Goal: Task Accomplishment & Management: Manage account settings

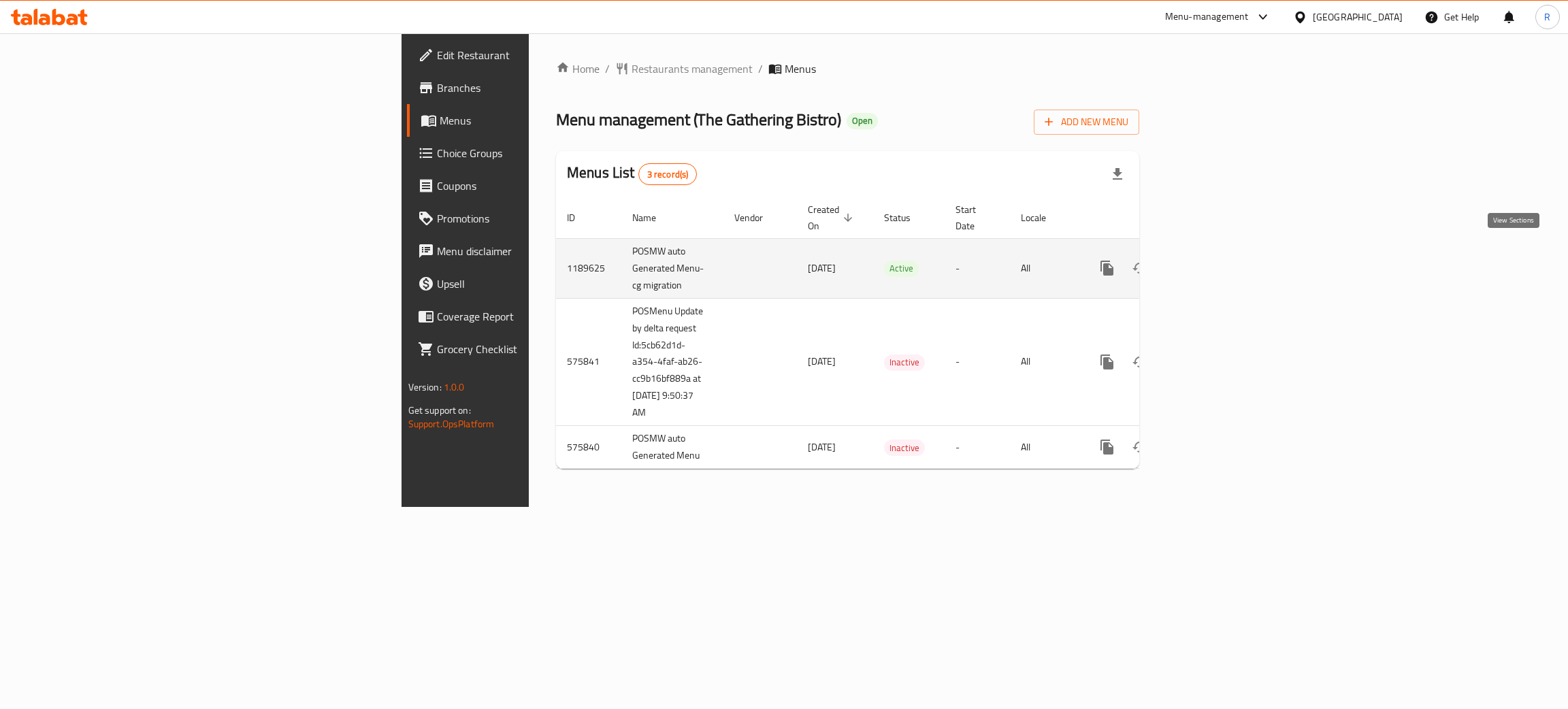
click at [1211, 262] on icon "enhanced table" at bounding box center [1205, 268] width 12 height 12
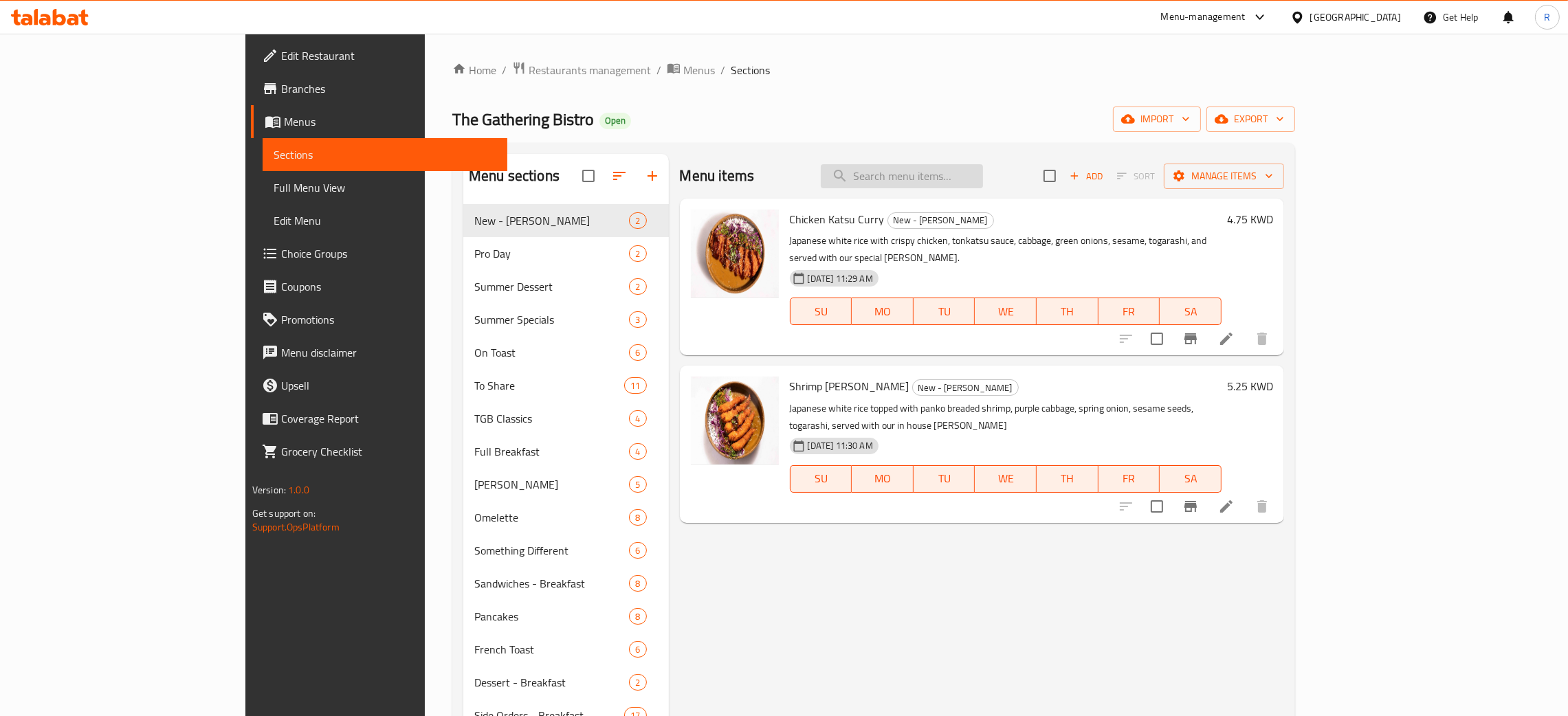
click at [983, 179] on input "search" at bounding box center [902, 176] width 163 height 24
paste input "Hawaiian Beef Poke Bowl"
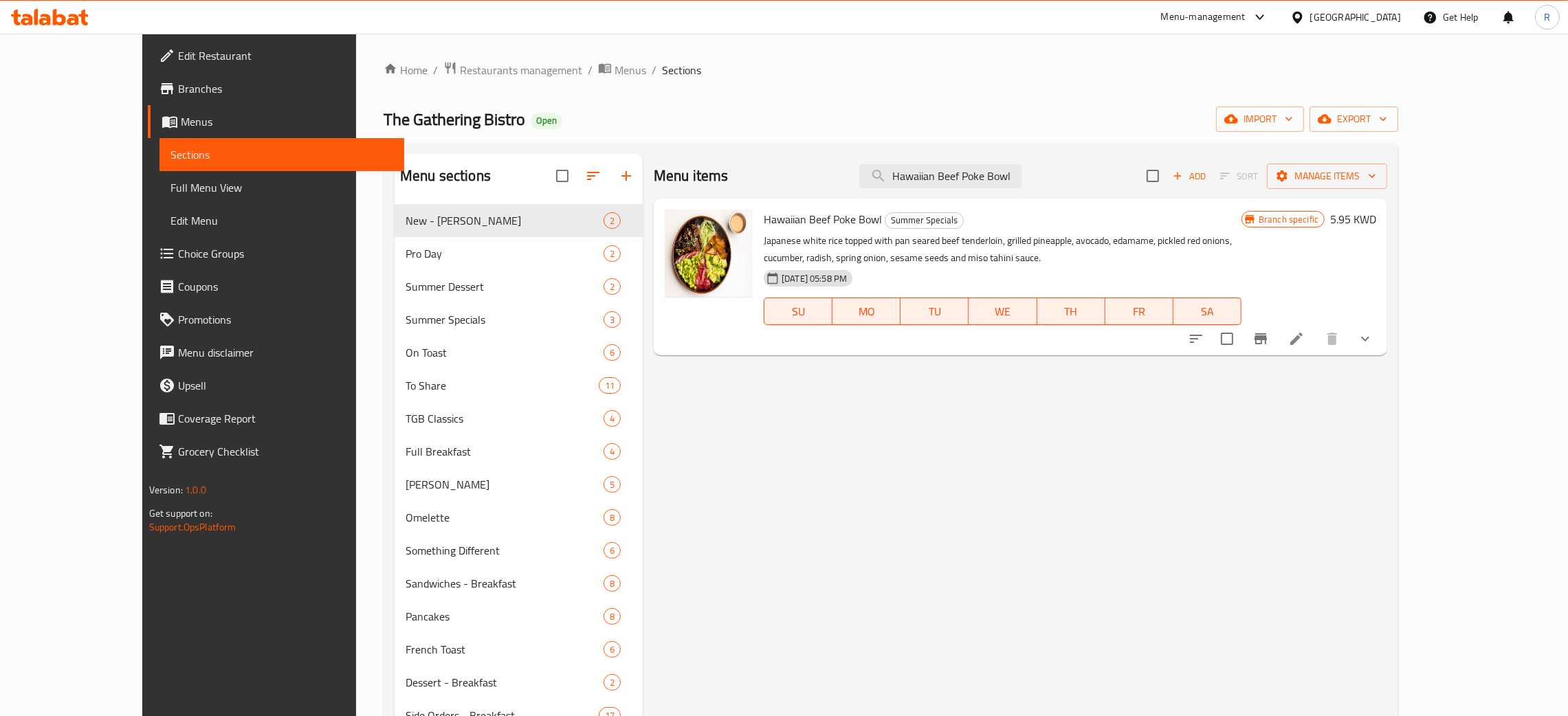
type input "Hawaiian Beef Poke Bowl"
click at [1315, 345] on li at bounding box center [1296, 339] width 38 height 25
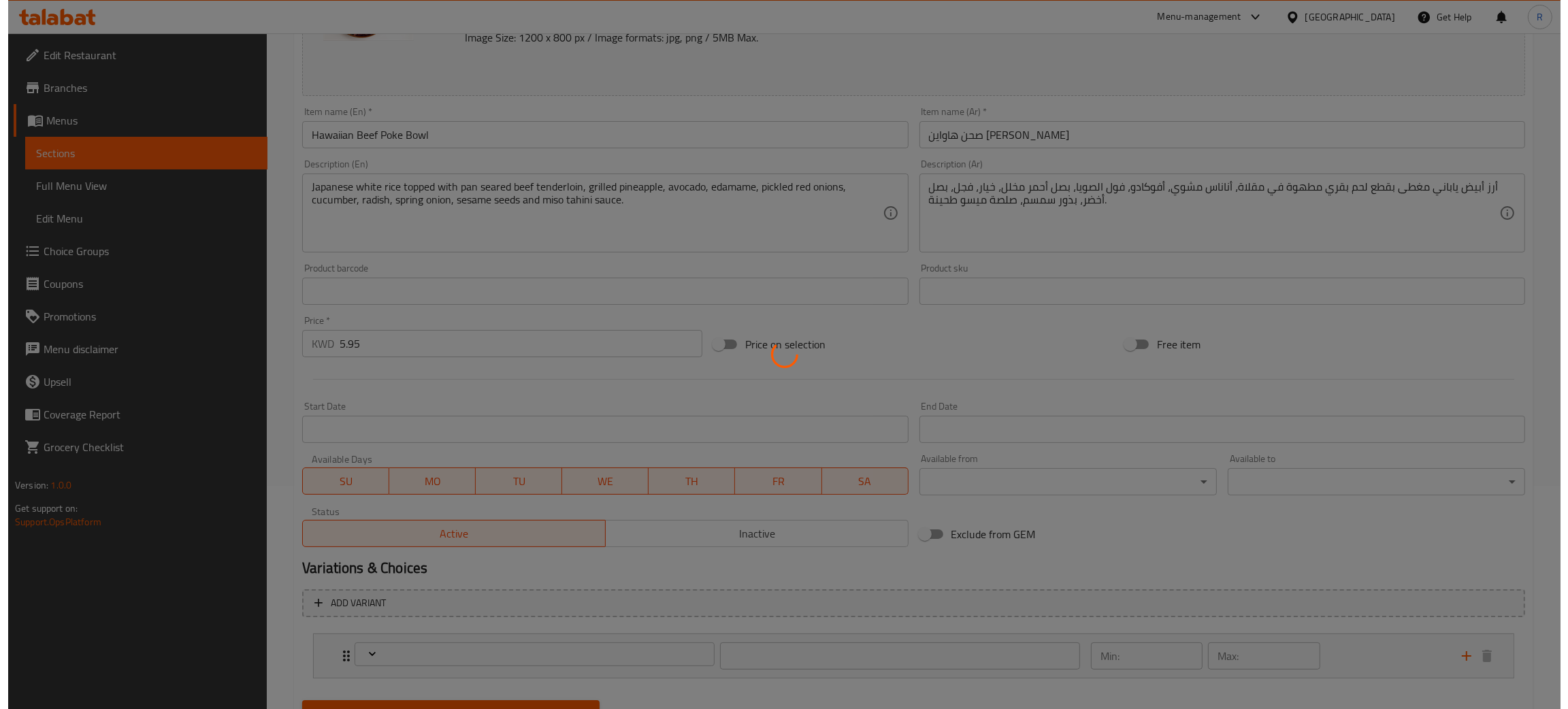
scroll to position [285, 0]
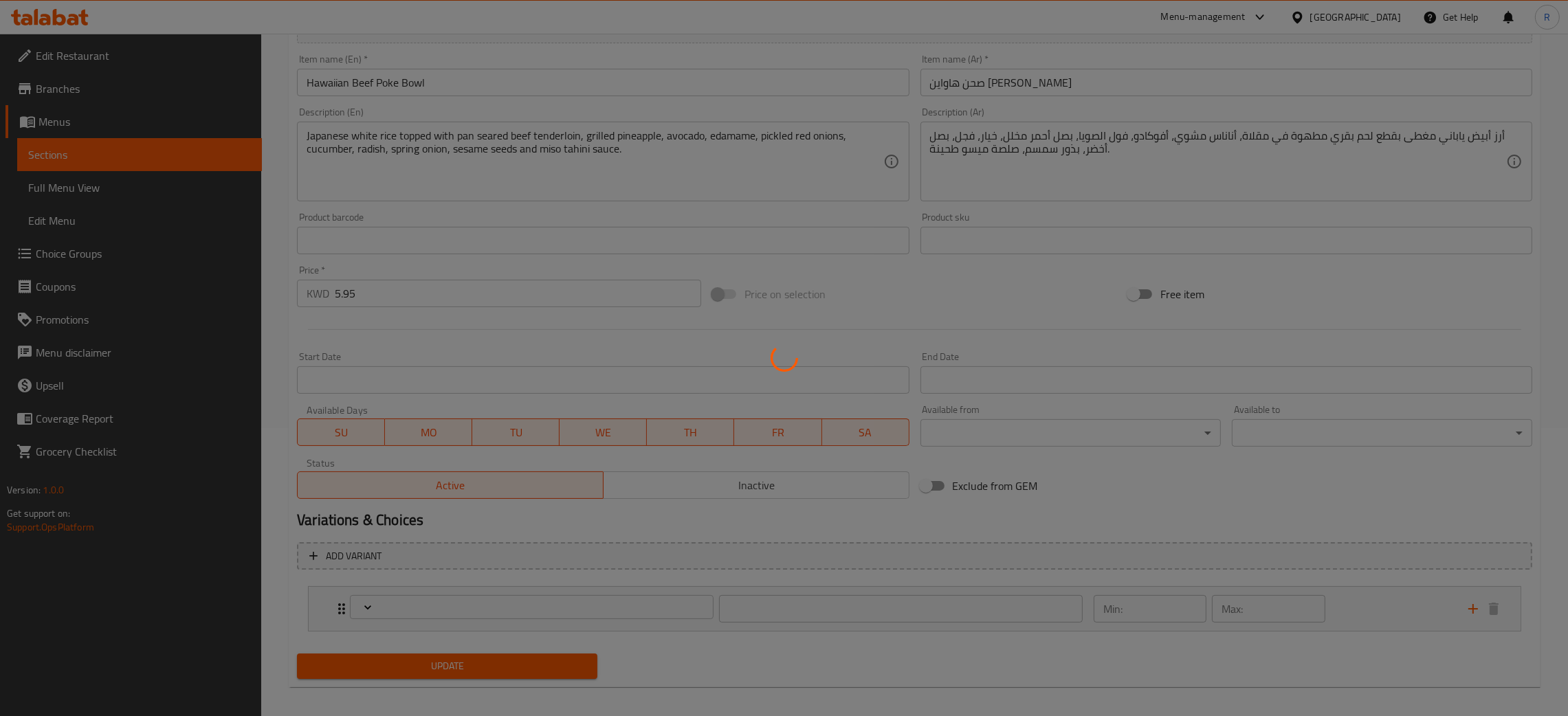
type input "إضافات"
type input "0"
type input "1"
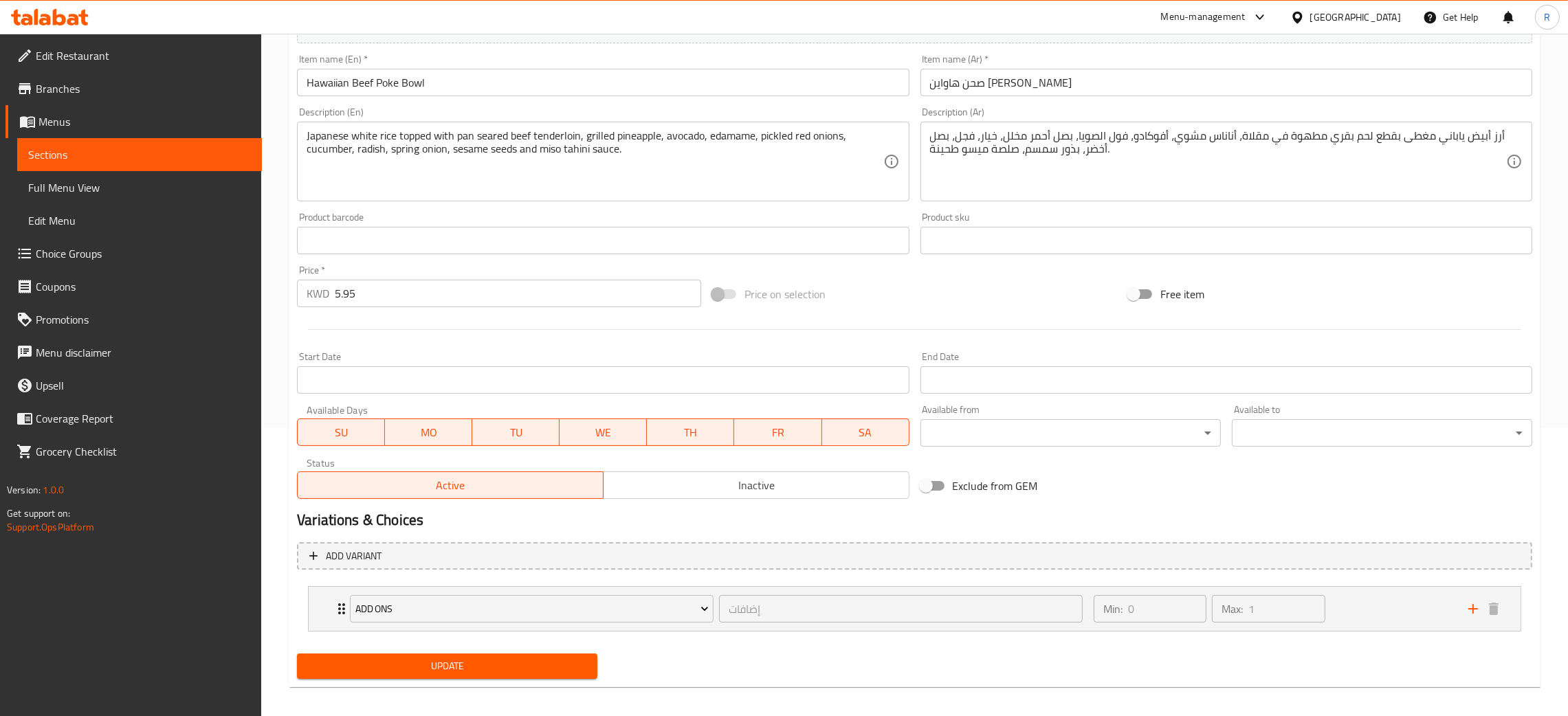
click at [1021, 423] on body "​ Menu-management [GEOGRAPHIC_DATA] Get Help R Edit Restaurant Branches Menus S…" at bounding box center [784, 86] width 1568 height 683
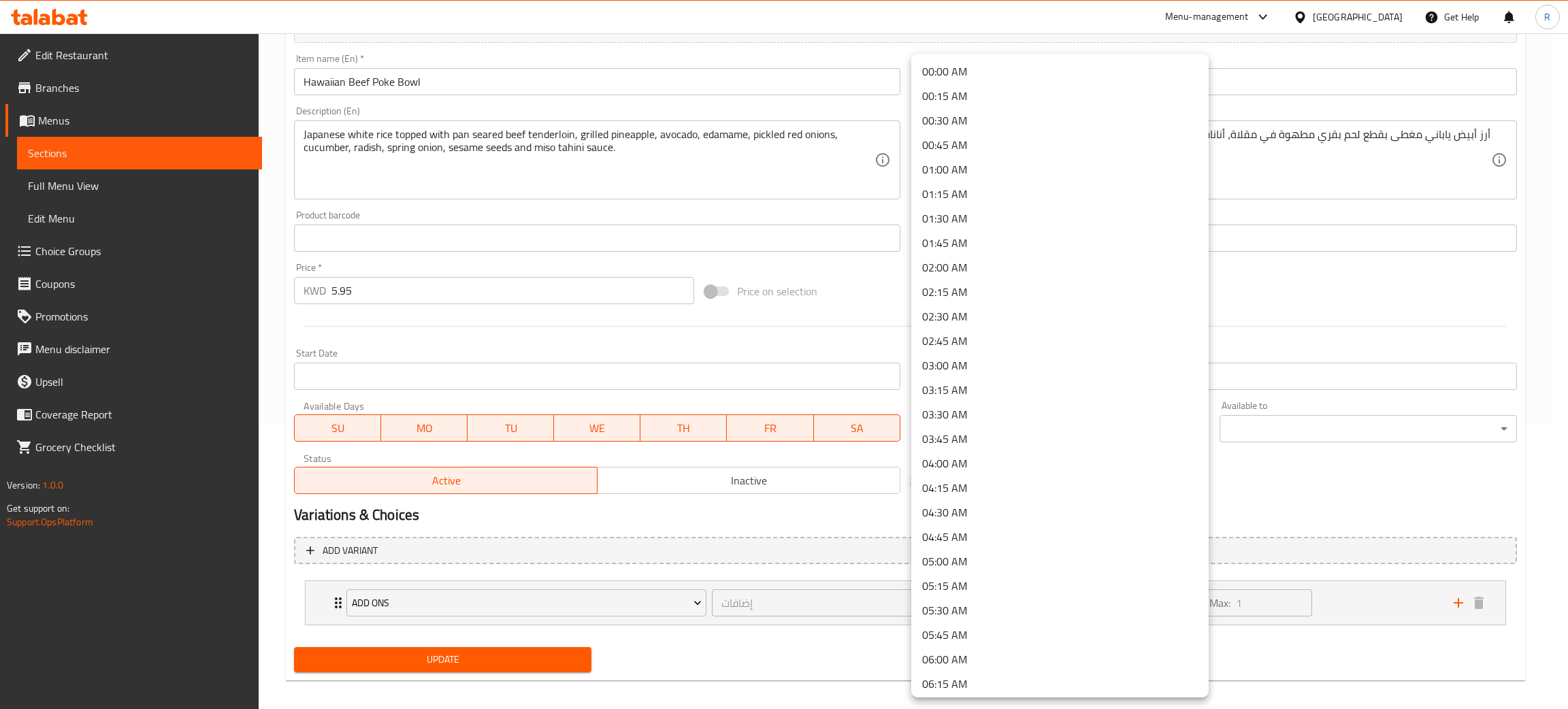
click at [1018, 431] on li "03:45 AM" at bounding box center [1059, 439] width 297 height 24
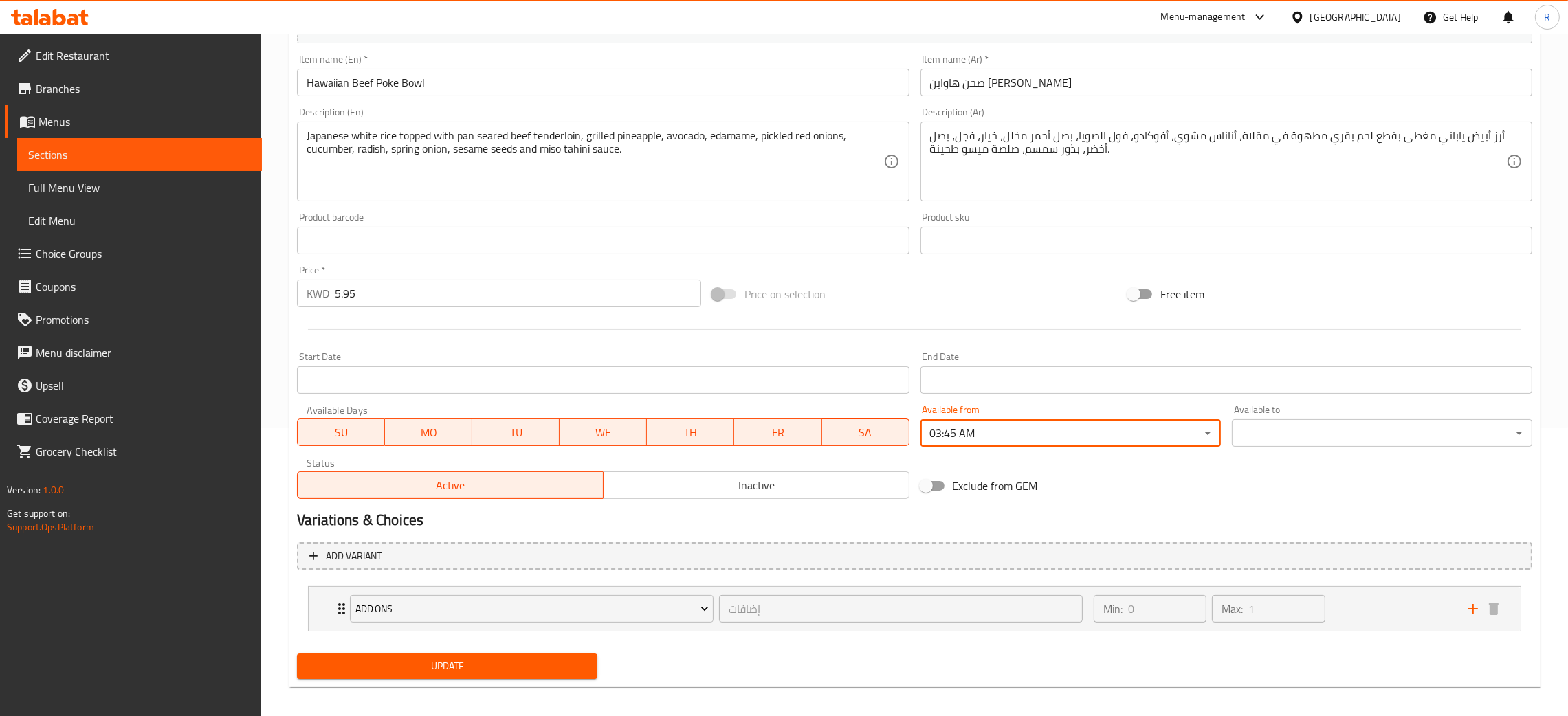
click at [1028, 428] on body "​ Menu-management [GEOGRAPHIC_DATA] Get Help R Edit Restaurant Branches Menus S…" at bounding box center [784, 86] width 1568 height 683
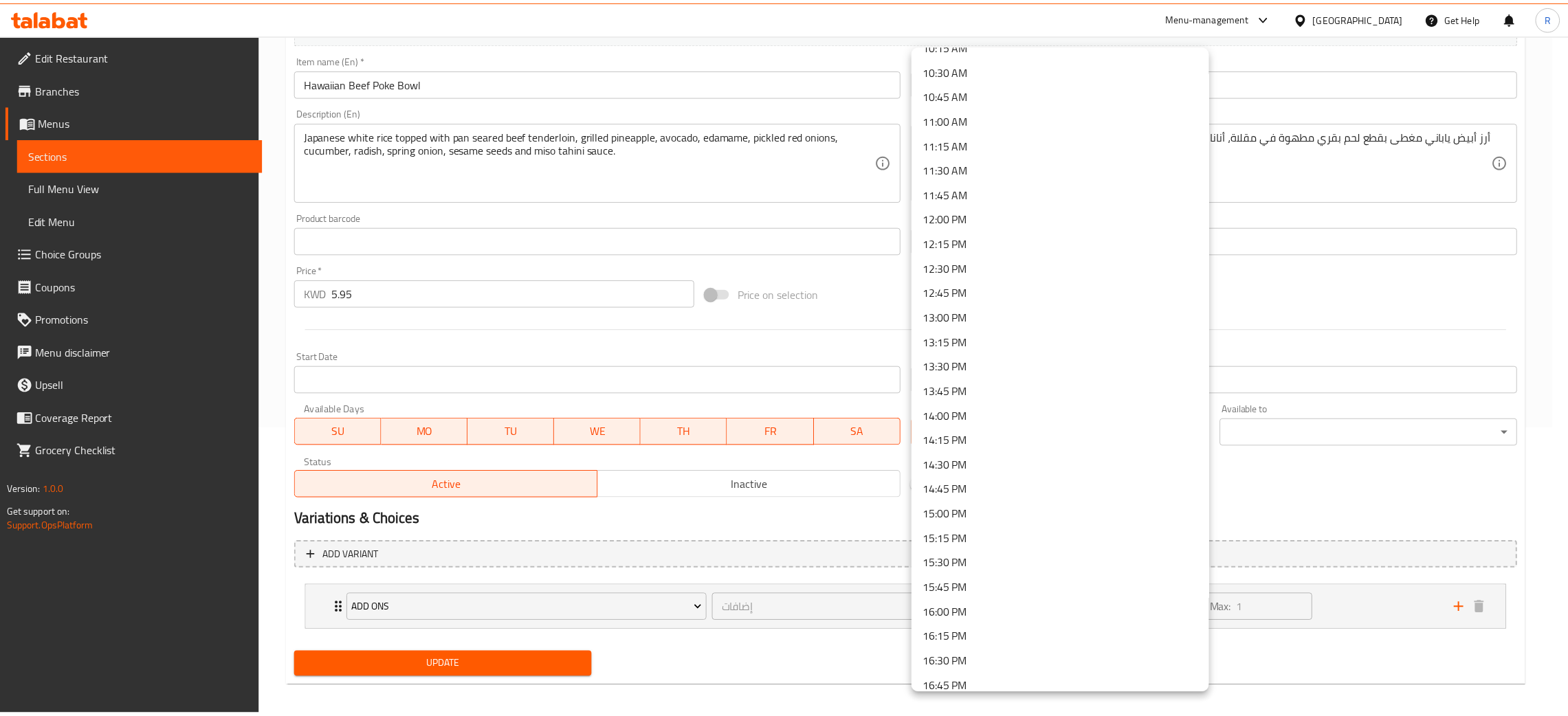
scroll to position [1133, 0]
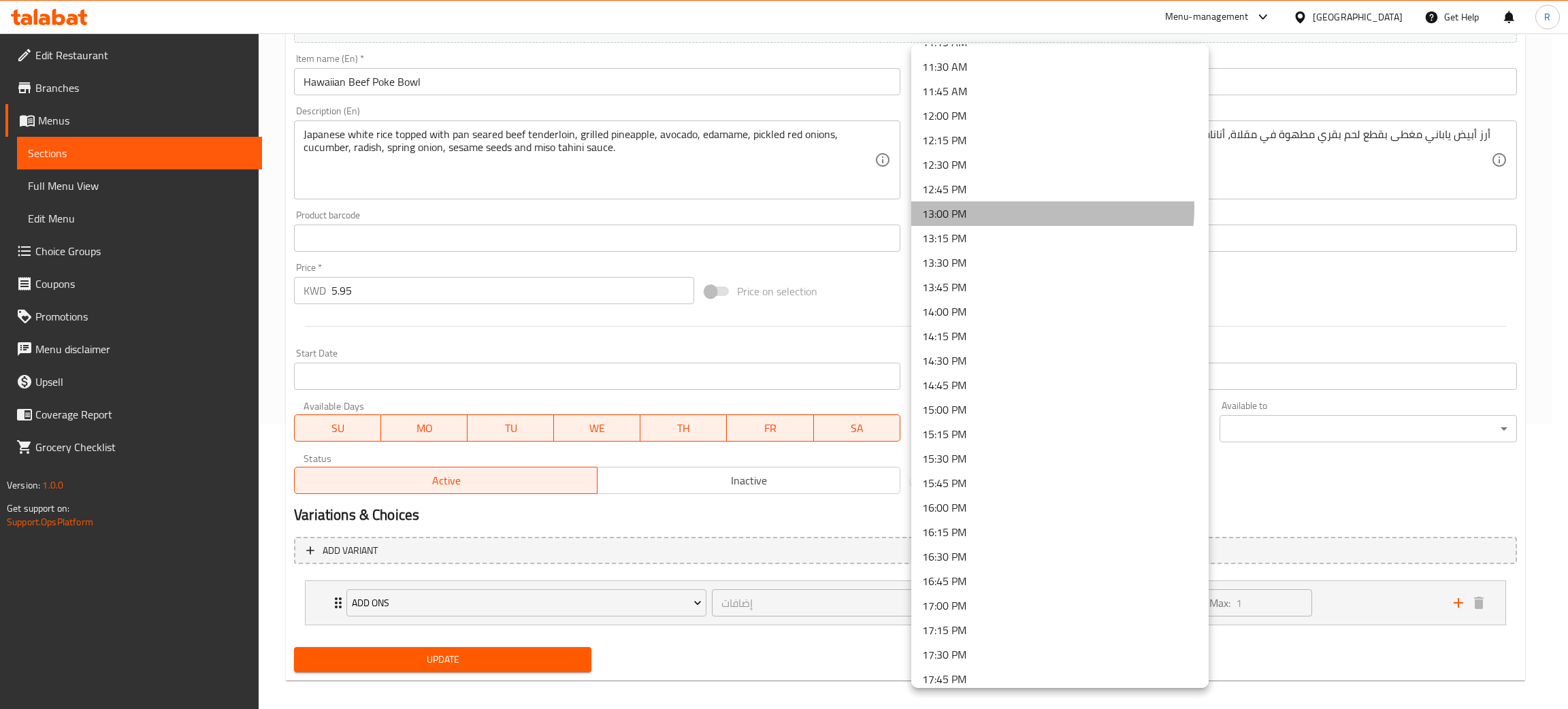
click at [991, 204] on li "13:00 PM" at bounding box center [1059, 213] width 297 height 24
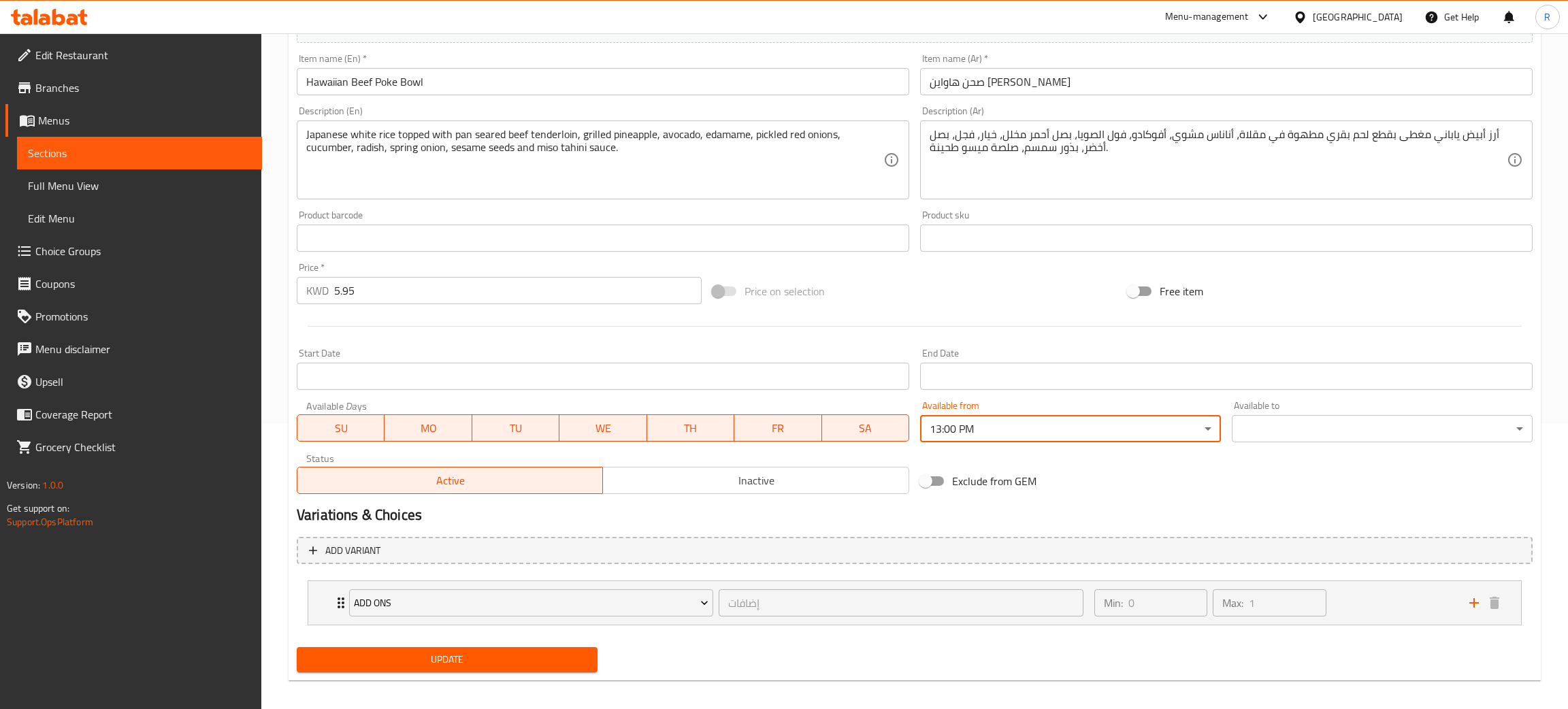
click at [1272, 420] on body "​ Menu-management [GEOGRAPHIC_DATA] Get Help R Edit Restaurant Branches Menus S…" at bounding box center [784, 85] width 1568 height 676
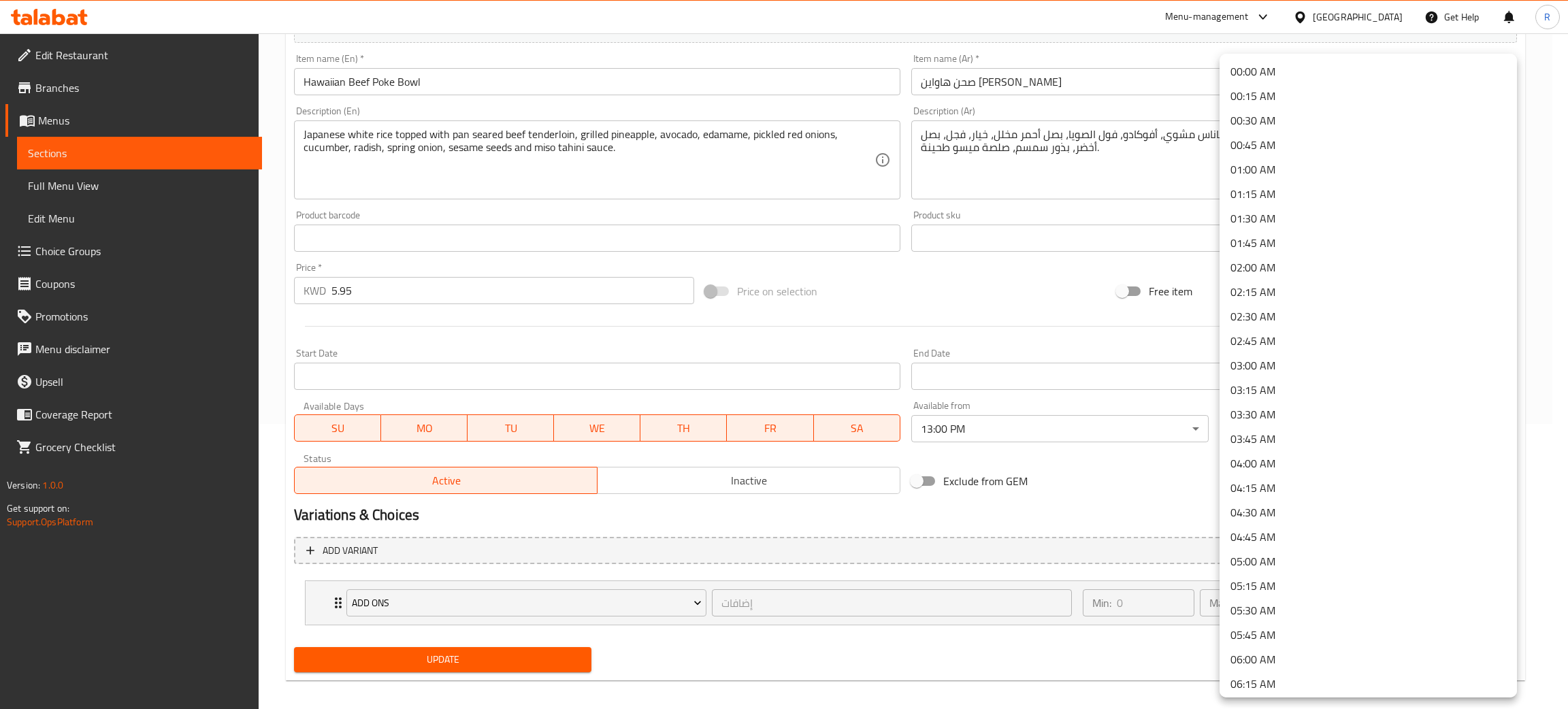
click at [1254, 404] on li "03:30 AM" at bounding box center [1368, 414] width 297 height 24
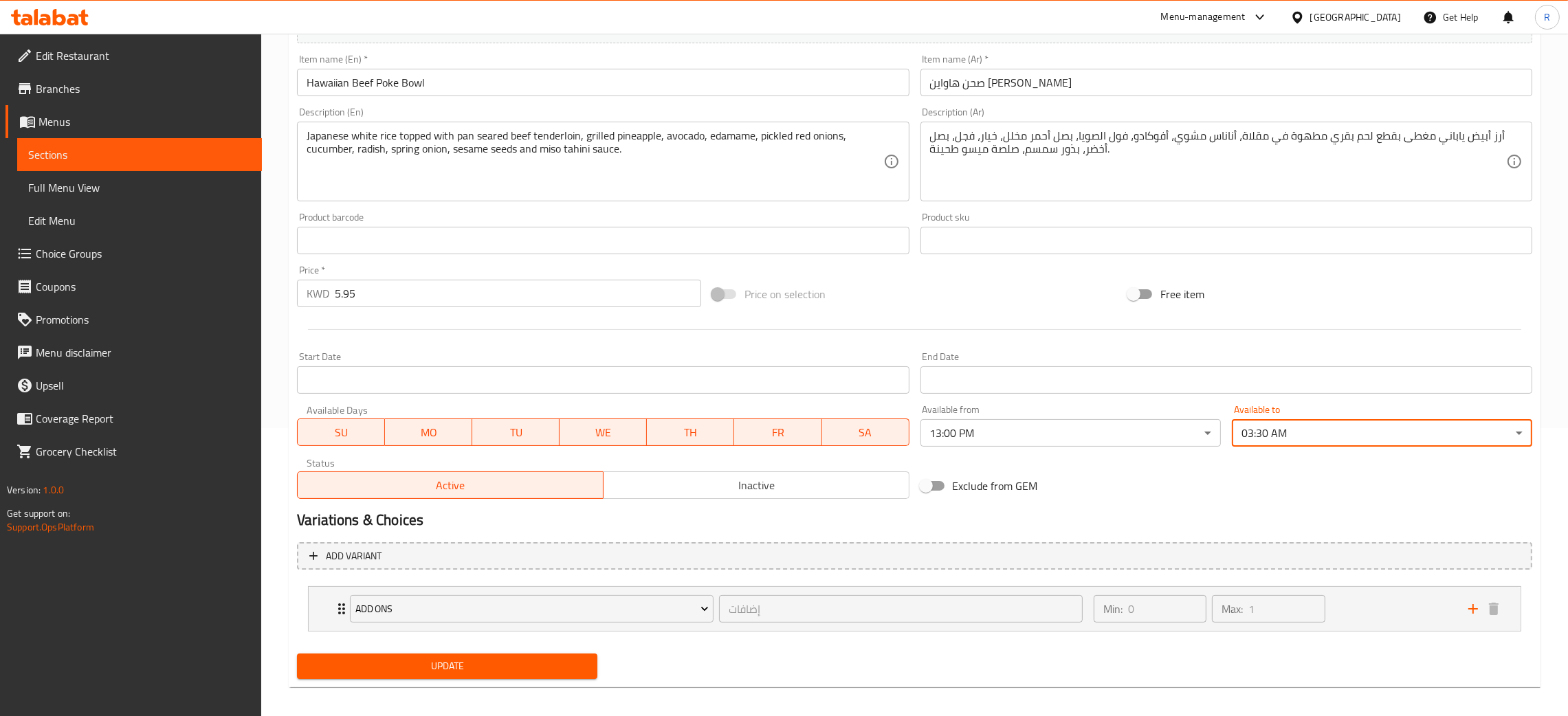
click at [556, 665] on span "Update" at bounding box center [447, 667] width 279 height 17
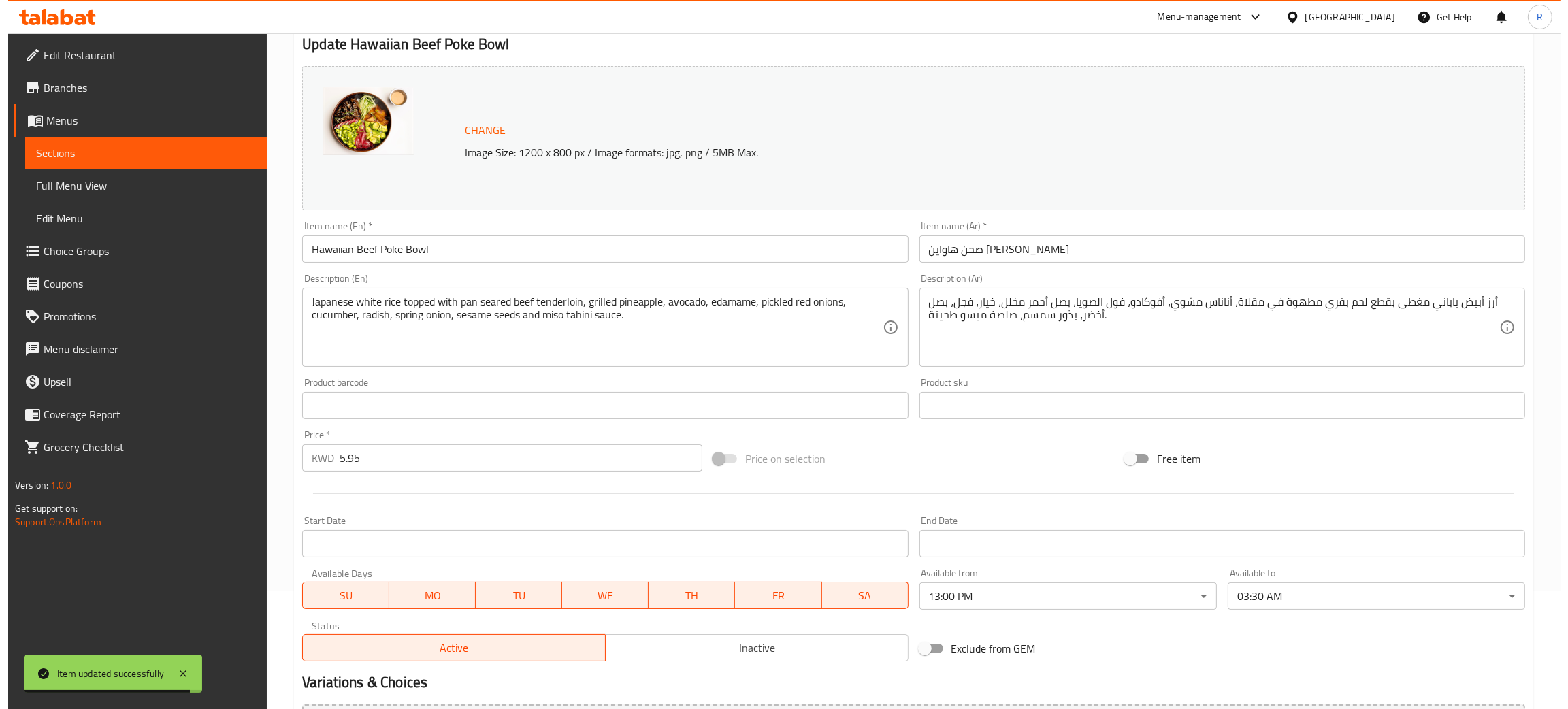
scroll to position [0, 0]
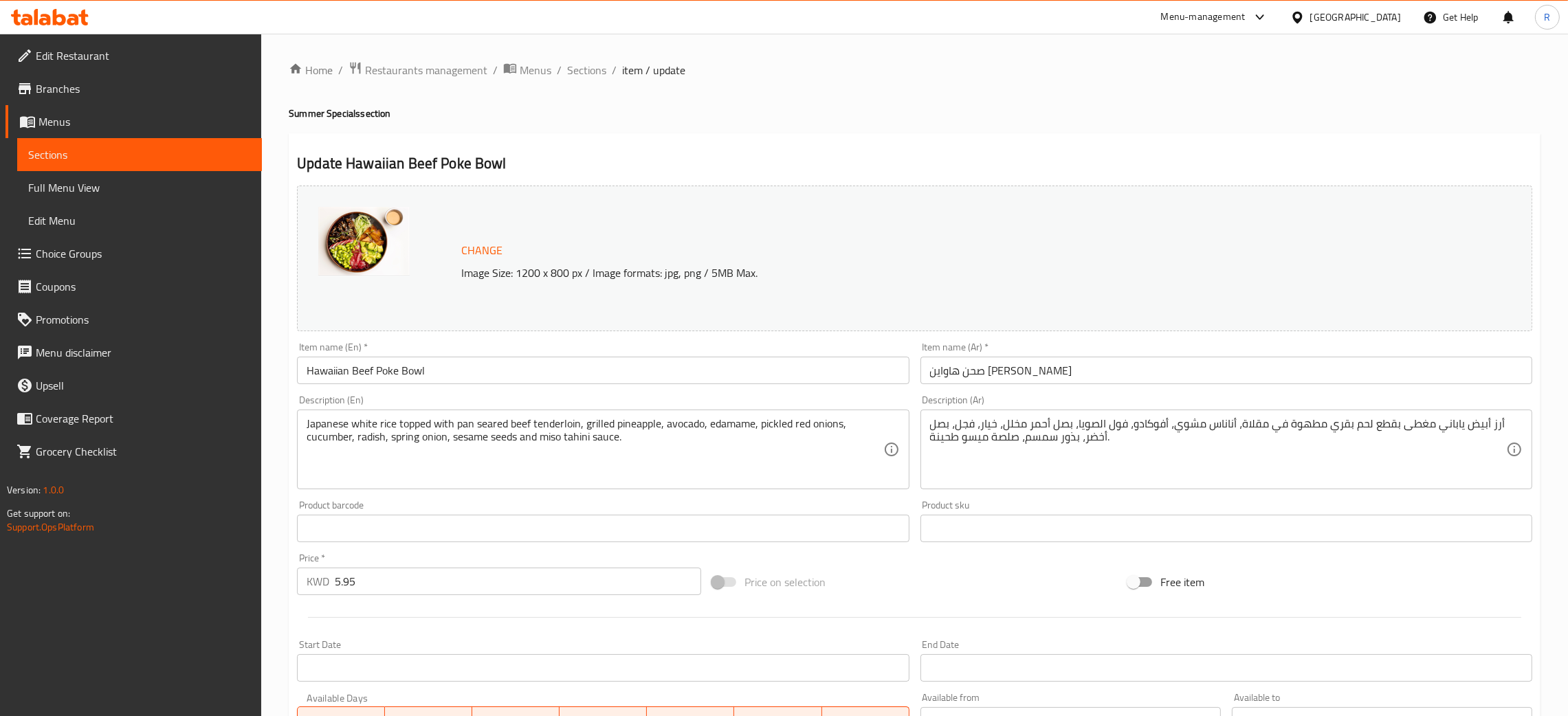
drag, startPoint x: 585, startPoint y: 73, endPoint x: 555, endPoint y: 92, distance: 35.5
click at [585, 73] on span "Sections" at bounding box center [587, 70] width 39 height 17
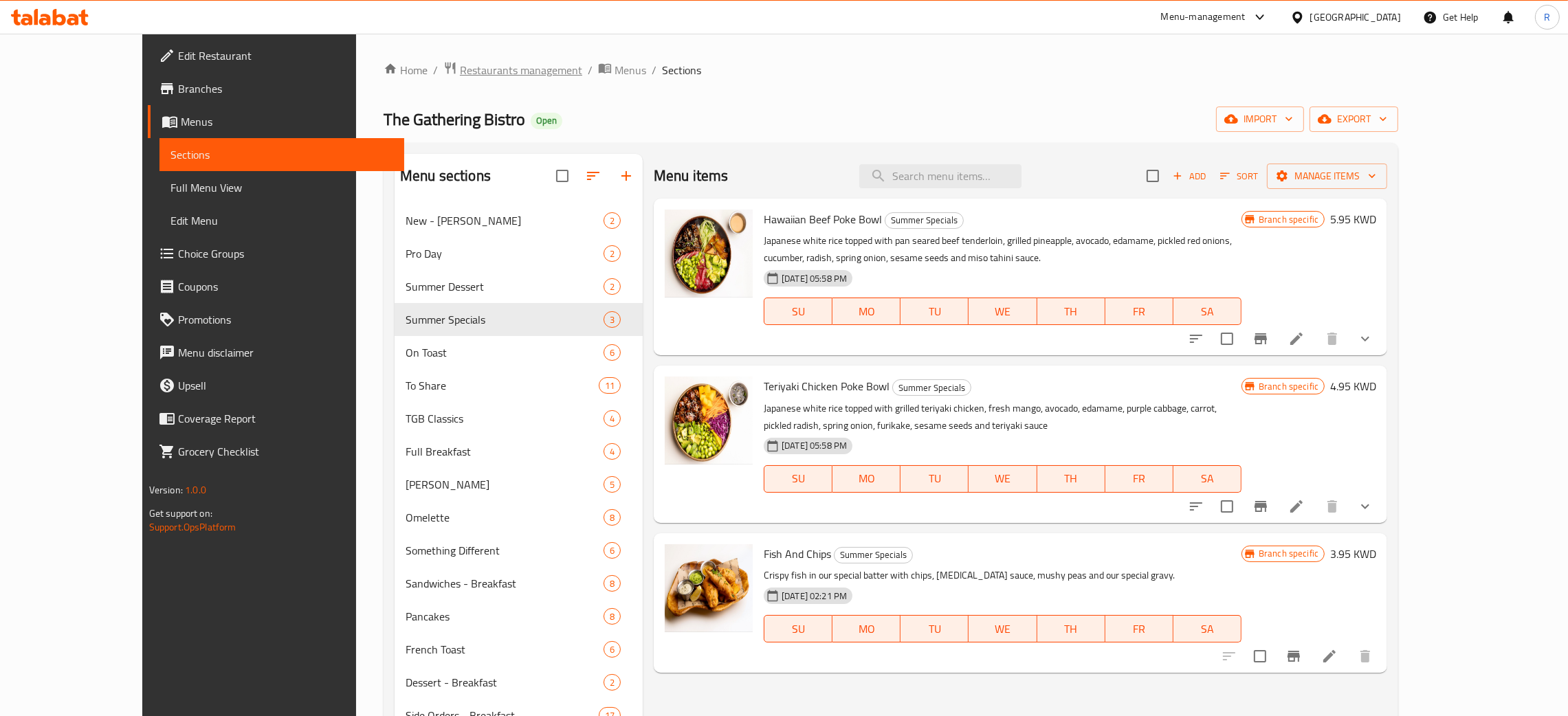
click at [460, 66] on span "Restaurants management" at bounding box center [521, 70] width 123 height 17
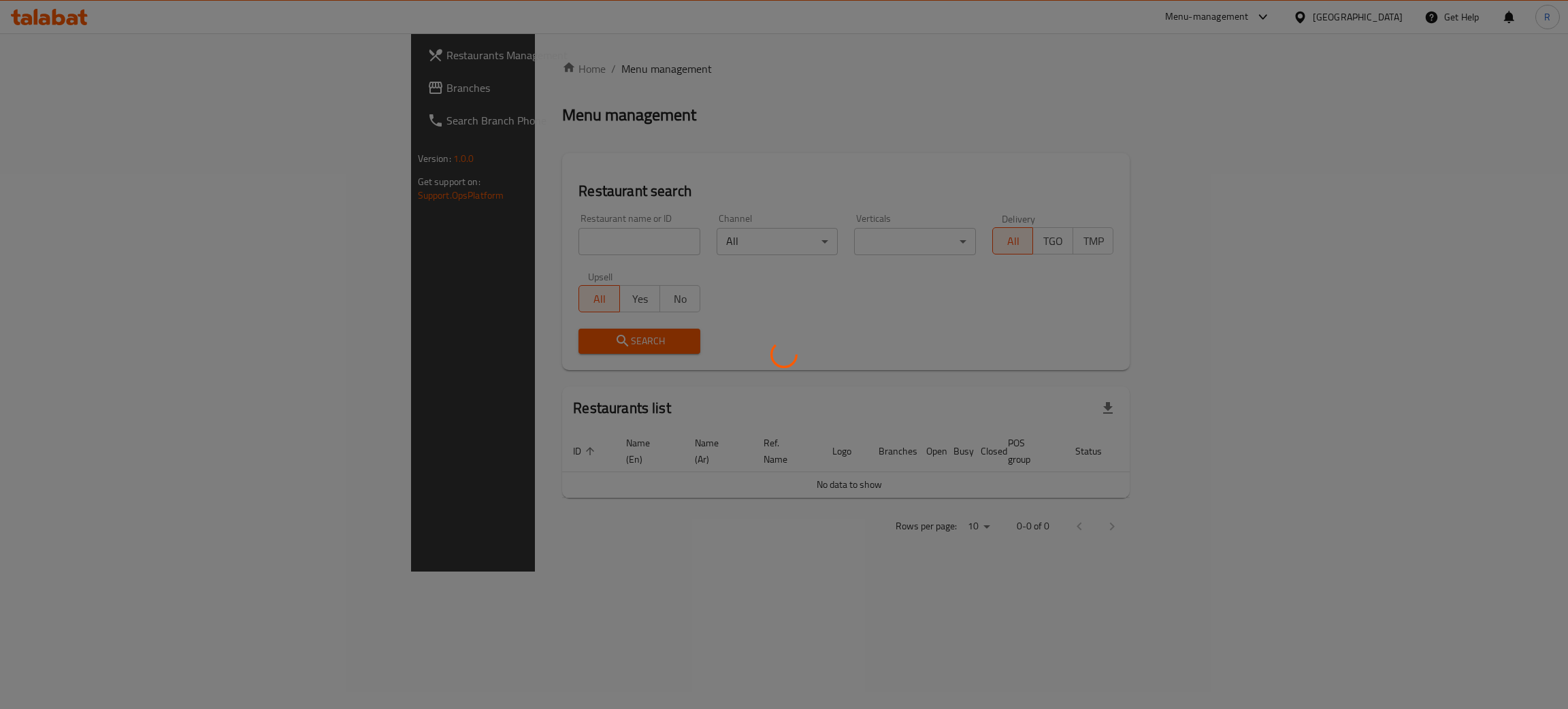
click at [349, 233] on div at bounding box center [784, 354] width 1568 height 709
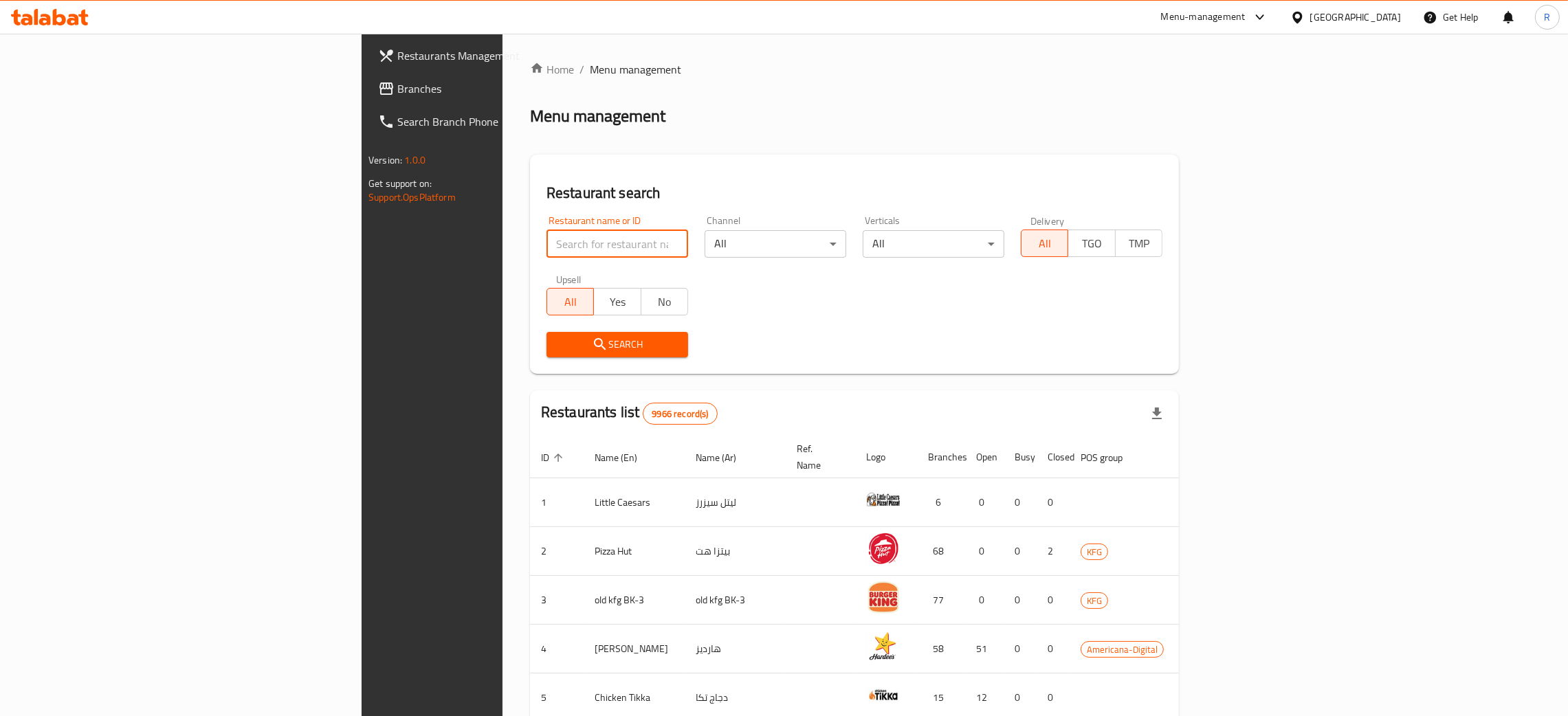
click at [546, 235] on input "search" at bounding box center [617, 244] width 141 height 28
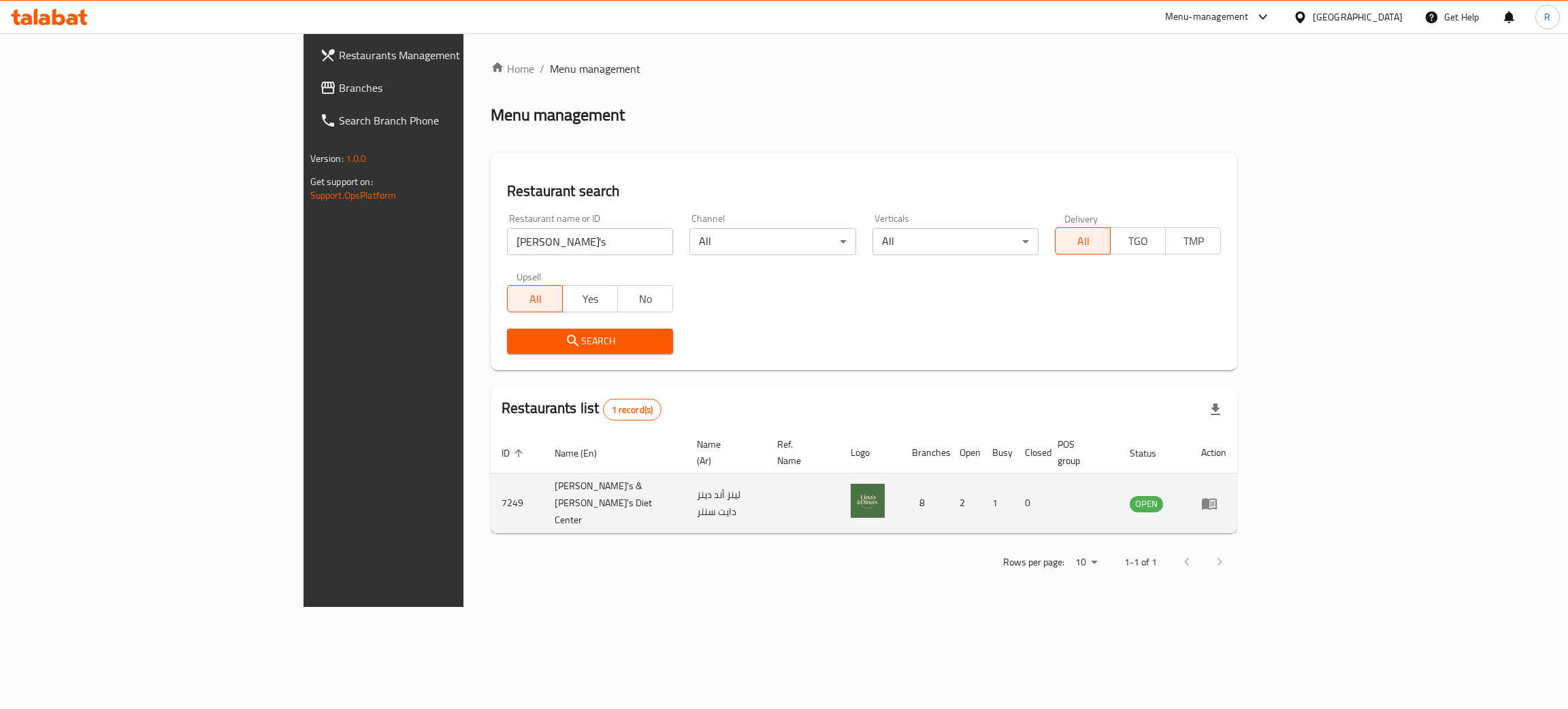
click at [491, 485] on td "7249" at bounding box center [517, 503] width 53 height 60
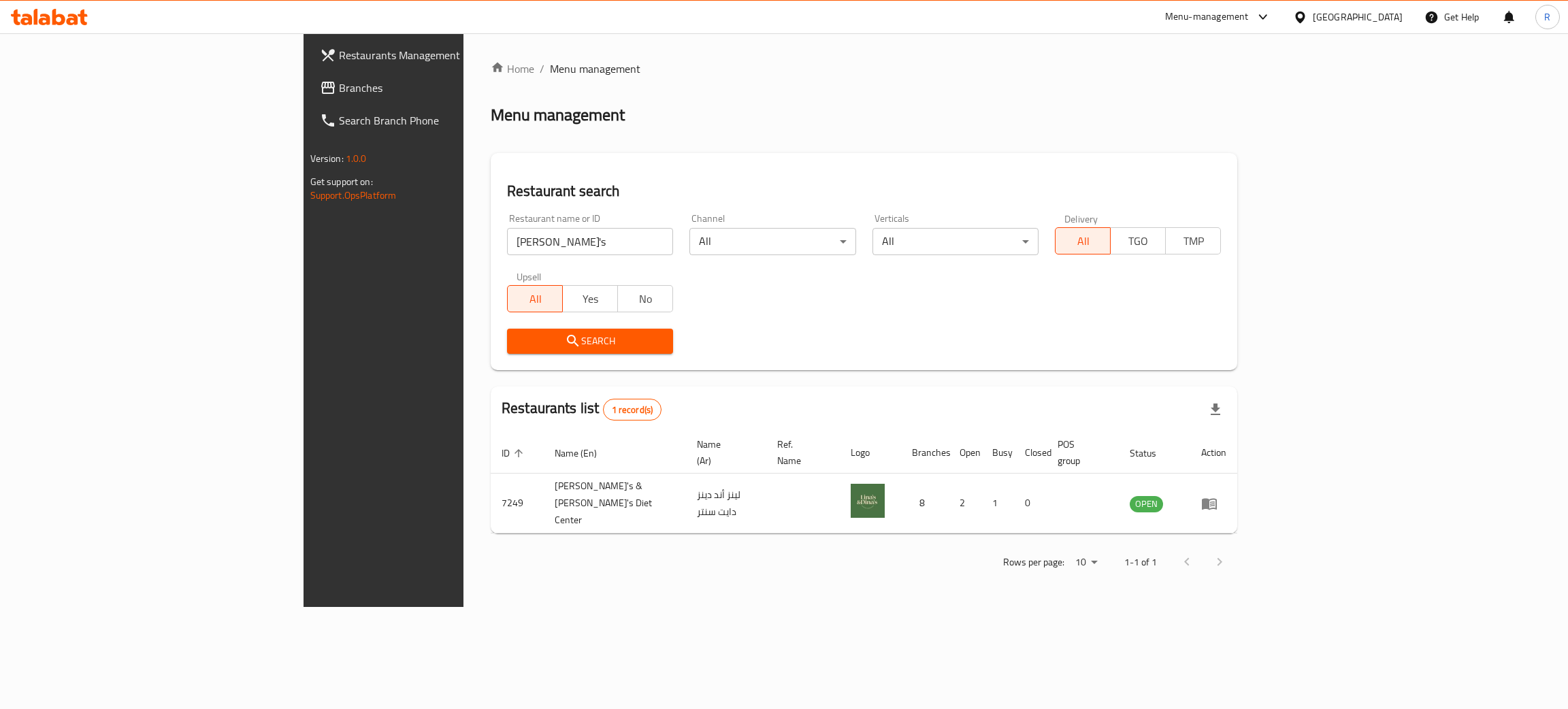
click at [507, 237] on input "[PERSON_NAME]'s" at bounding box center [590, 241] width 166 height 27
type input "the gathering"
click button "Search" at bounding box center [590, 341] width 166 height 25
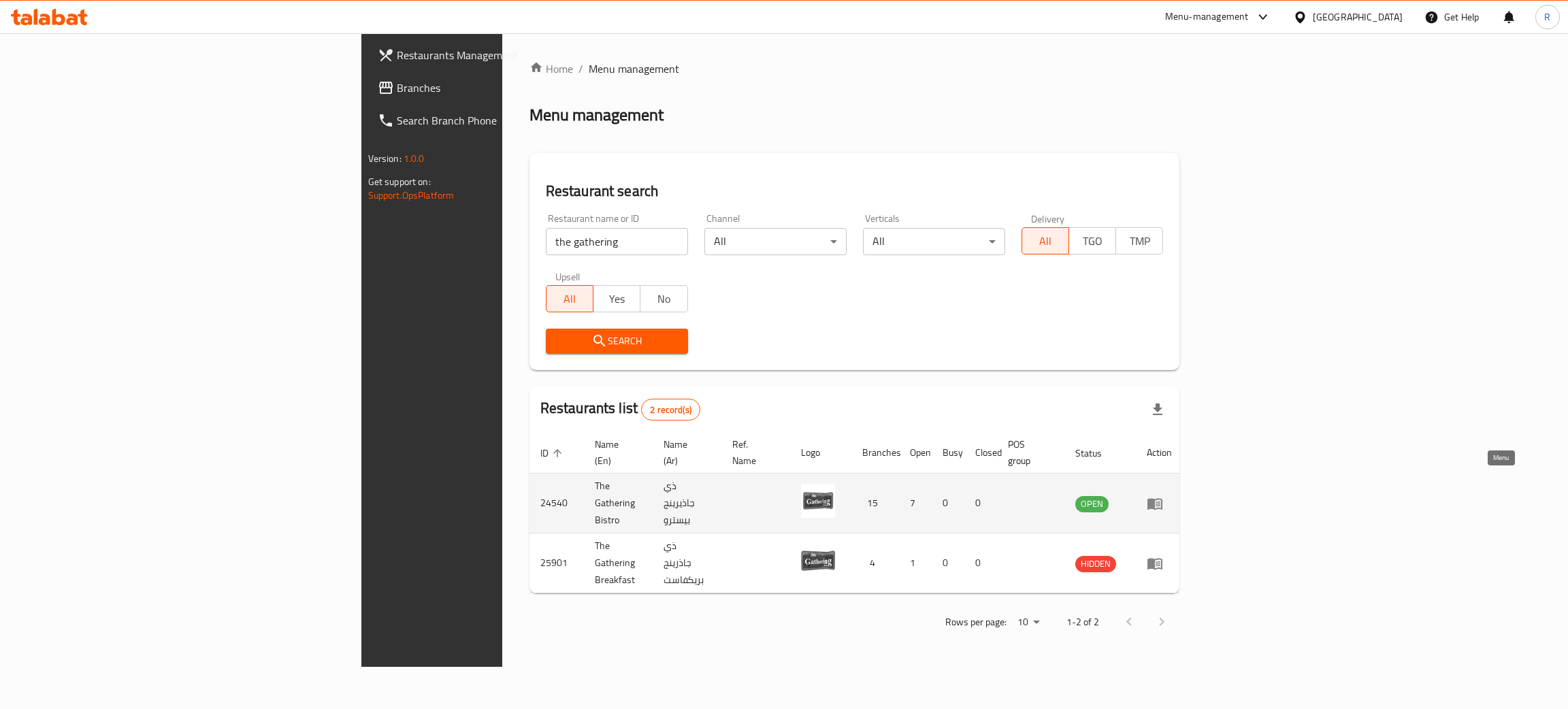
click at [1163, 496] on icon "enhanced table" at bounding box center [1154, 504] width 17 height 17
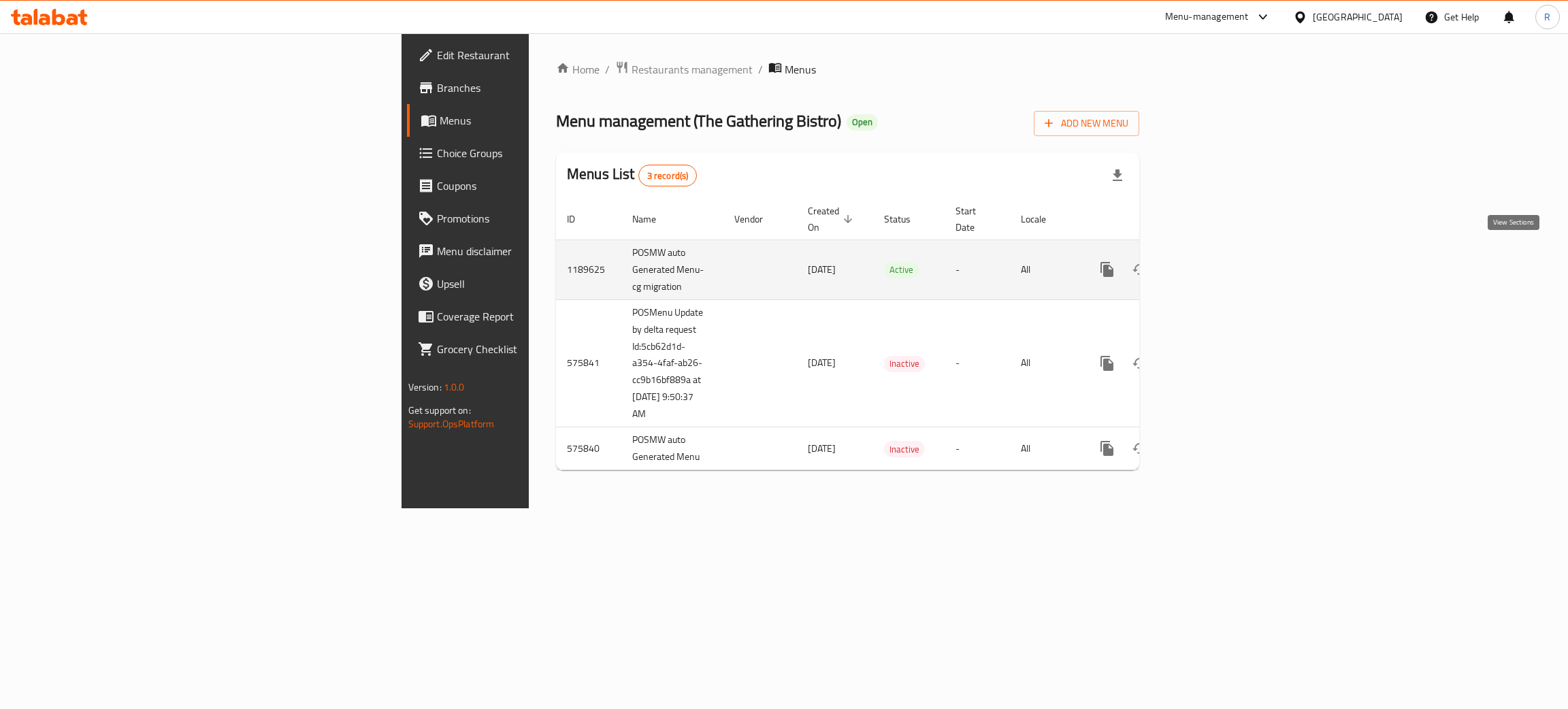
click at [1221, 260] on link "enhanced table" at bounding box center [1205, 269] width 32 height 32
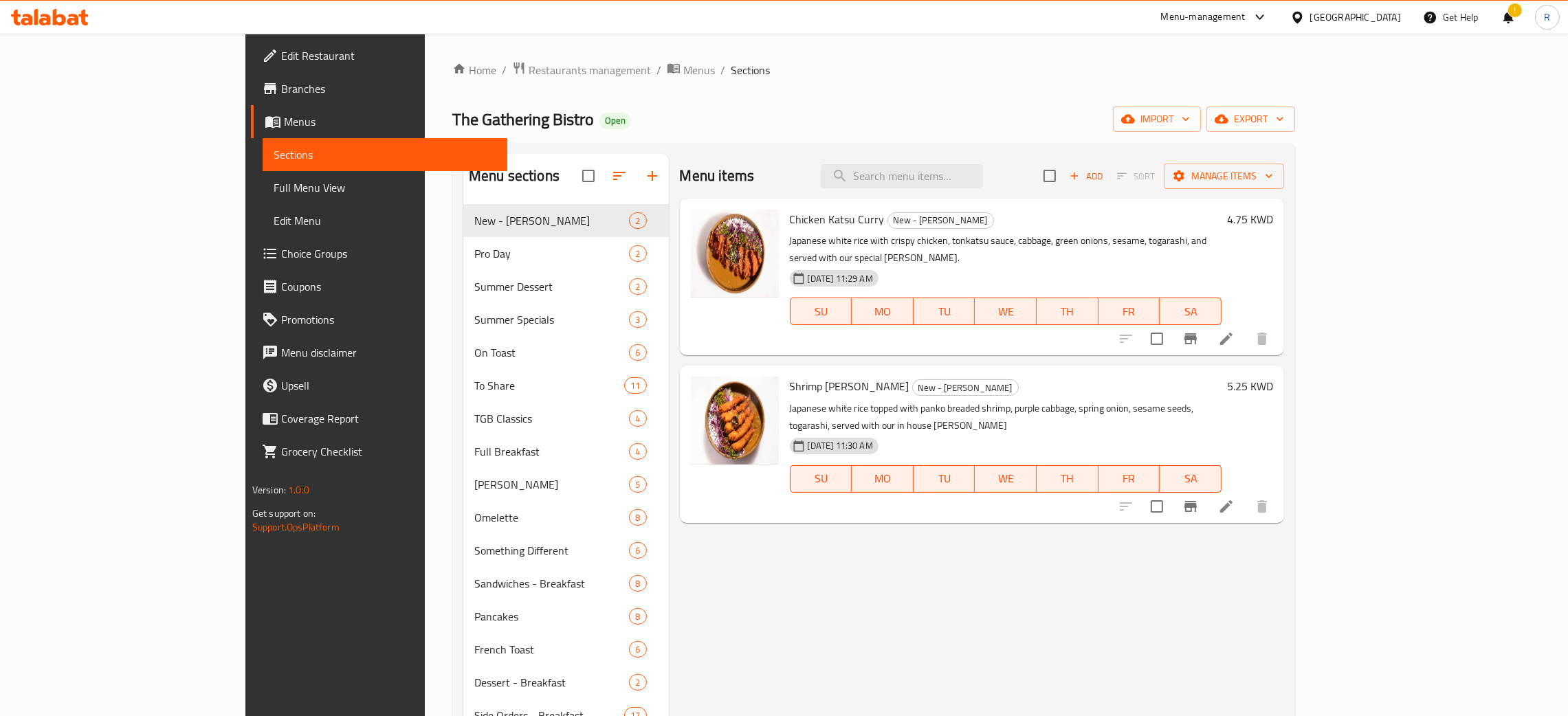
click at [452, 86] on div "Home / Restaurants management / Menus / Sections The Gathering Bistro Open impo…" at bounding box center [873, 717] width 842 height 1314
click at [528, 77] on span "Restaurants management" at bounding box center [589, 70] width 123 height 17
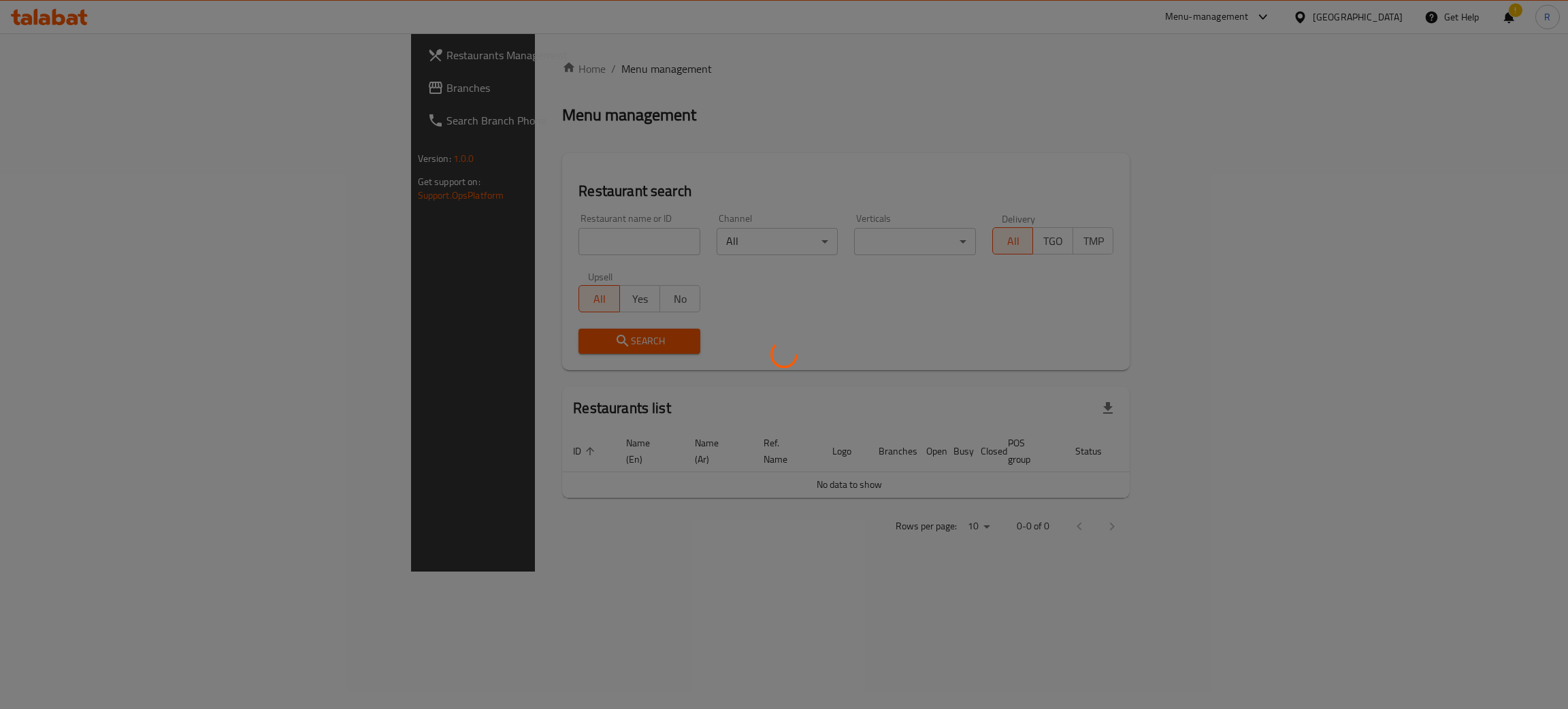
click at [414, 239] on div at bounding box center [784, 354] width 1568 height 709
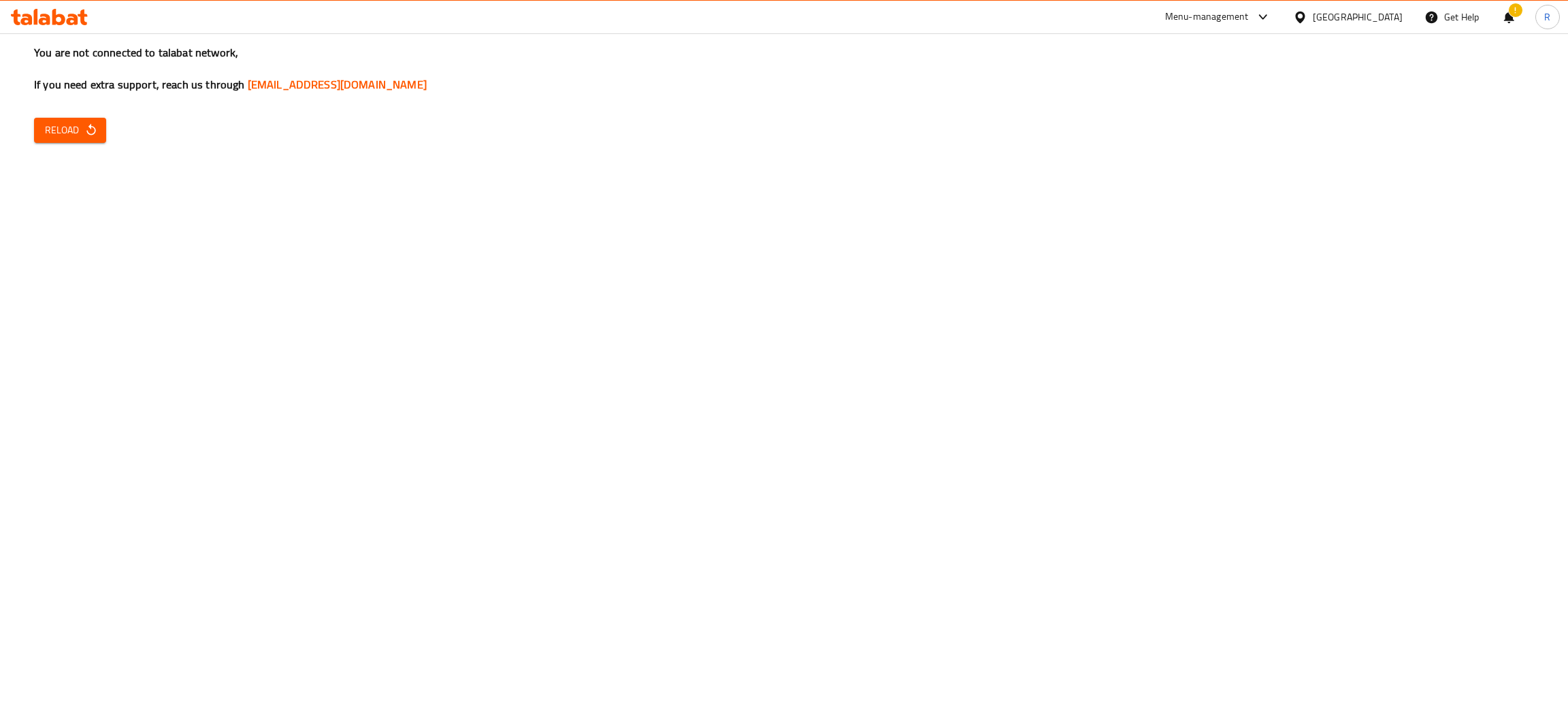
click at [101, 136] on button "Reload" at bounding box center [70, 130] width 72 height 25
